Goal: Task Accomplishment & Management: Complete application form

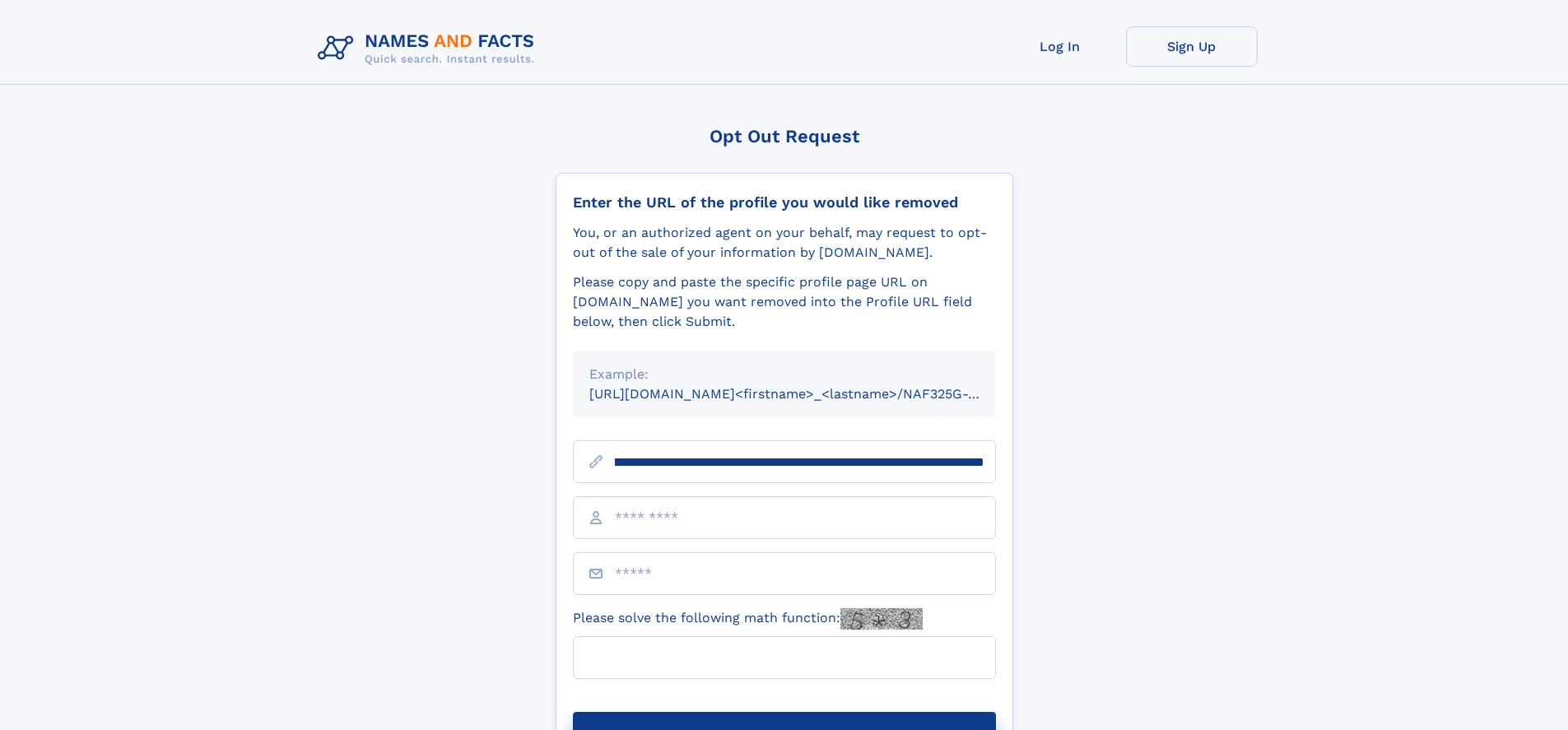
scroll to position [0, 205]
type input "**********"
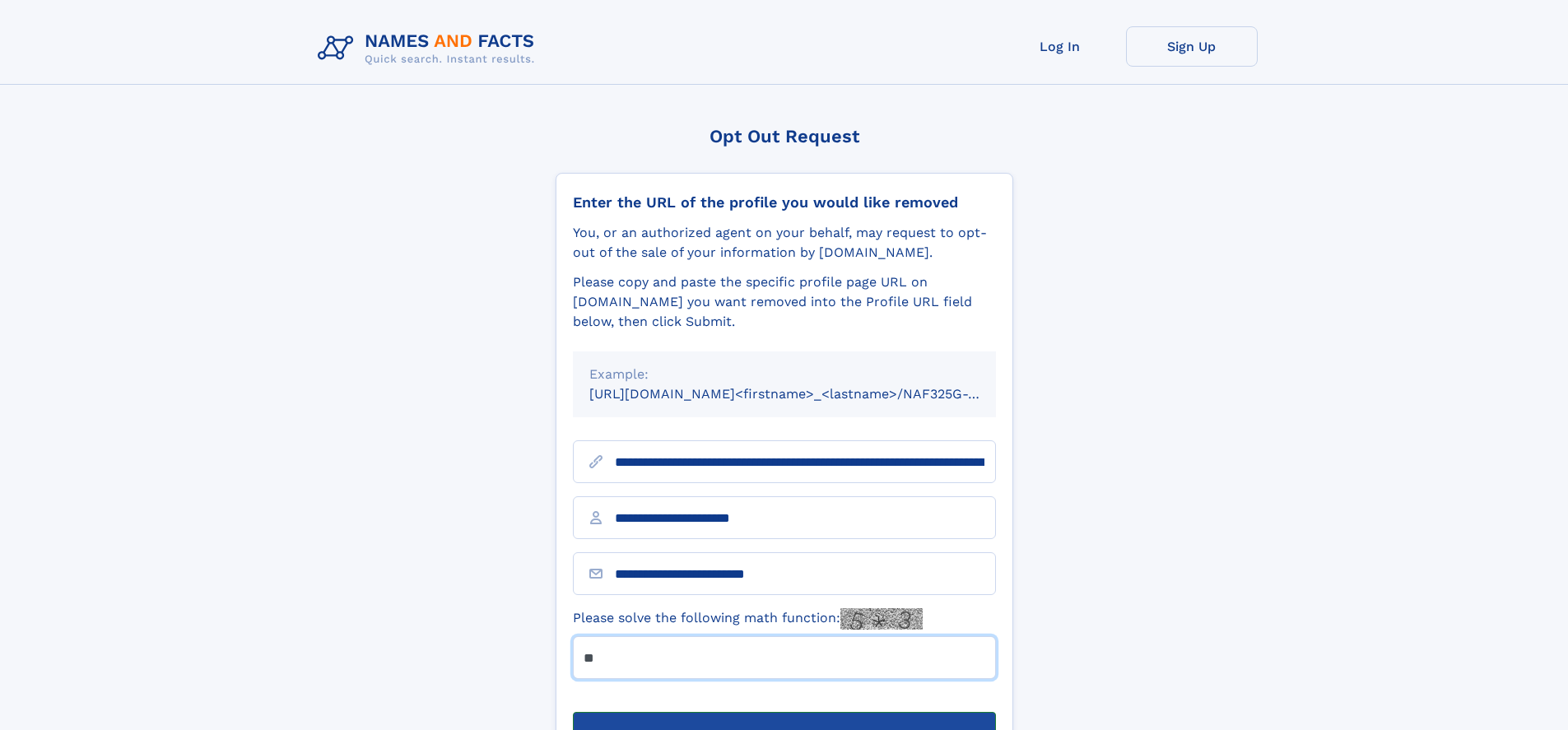
type input "**"
click at [784, 712] on button "Submit Opt Out Request" at bounding box center [784, 738] width 423 height 53
